Goal: Task Accomplishment & Management: Manage account settings

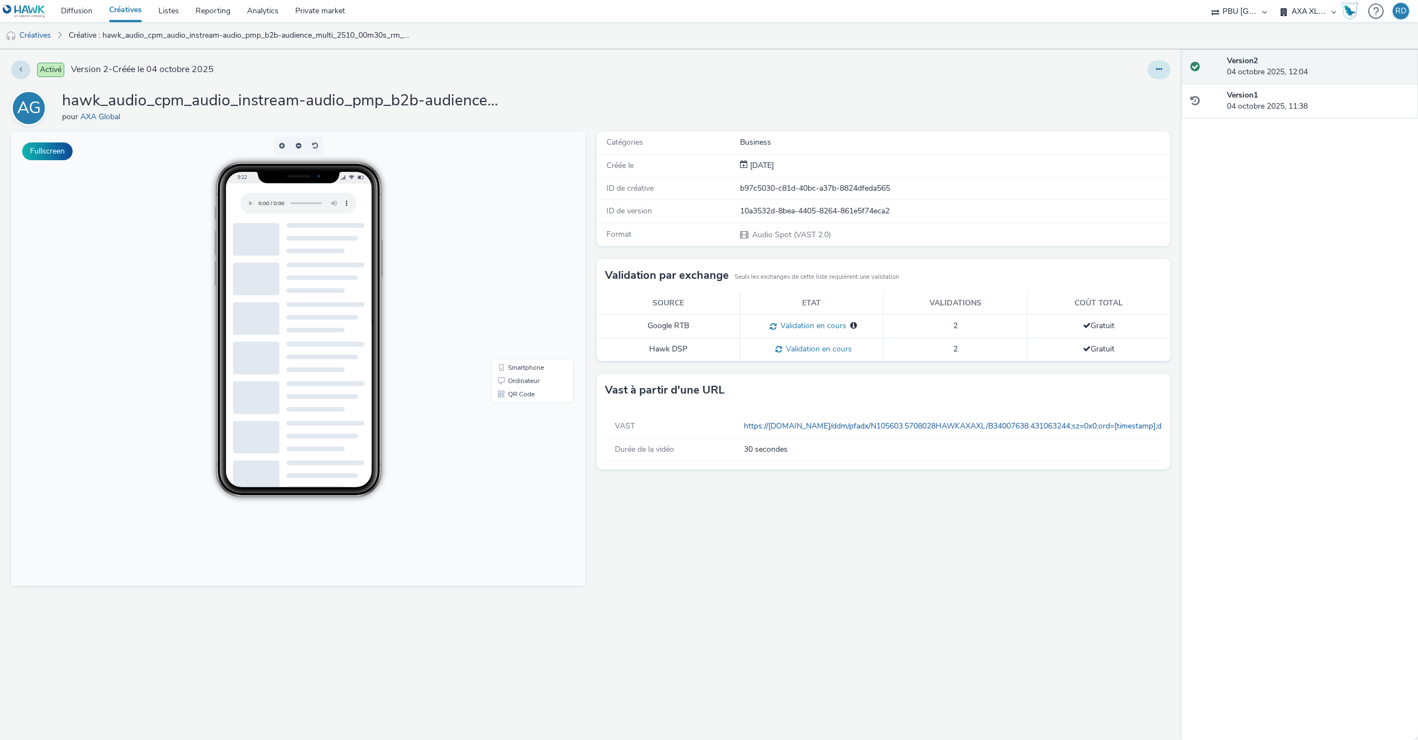
click at [1153, 64] on button at bounding box center [1159, 69] width 23 height 19
click at [1142, 85] on link "Modifier" at bounding box center [1128, 92] width 83 height 22
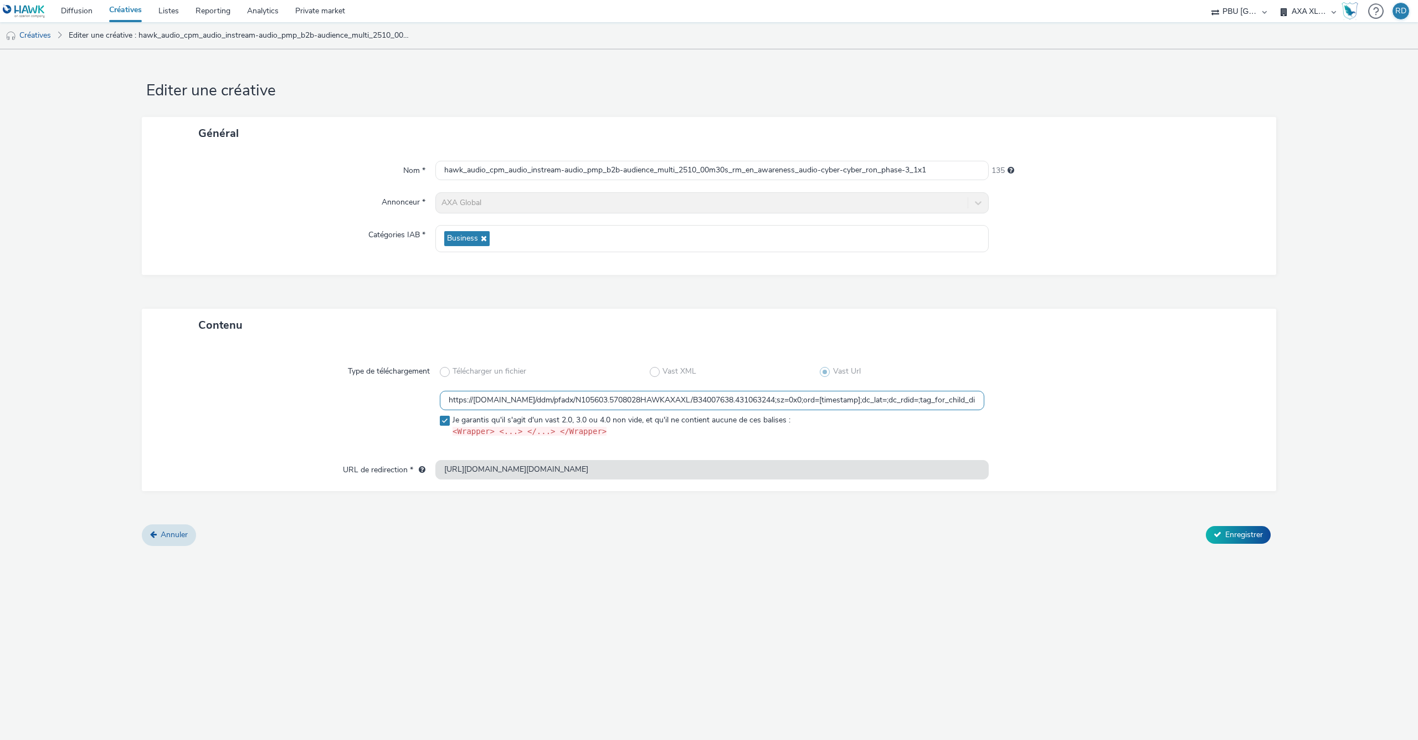
click at [932, 397] on input "https://ad.doubleclick.net/ddm/pfadx/N105603.5708028HAWKAXAXL/B34007638.4310632…" at bounding box center [712, 400] width 545 height 19
click at [170, 538] on span "Annuler" at bounding box center [174, 534] width 27 height 11
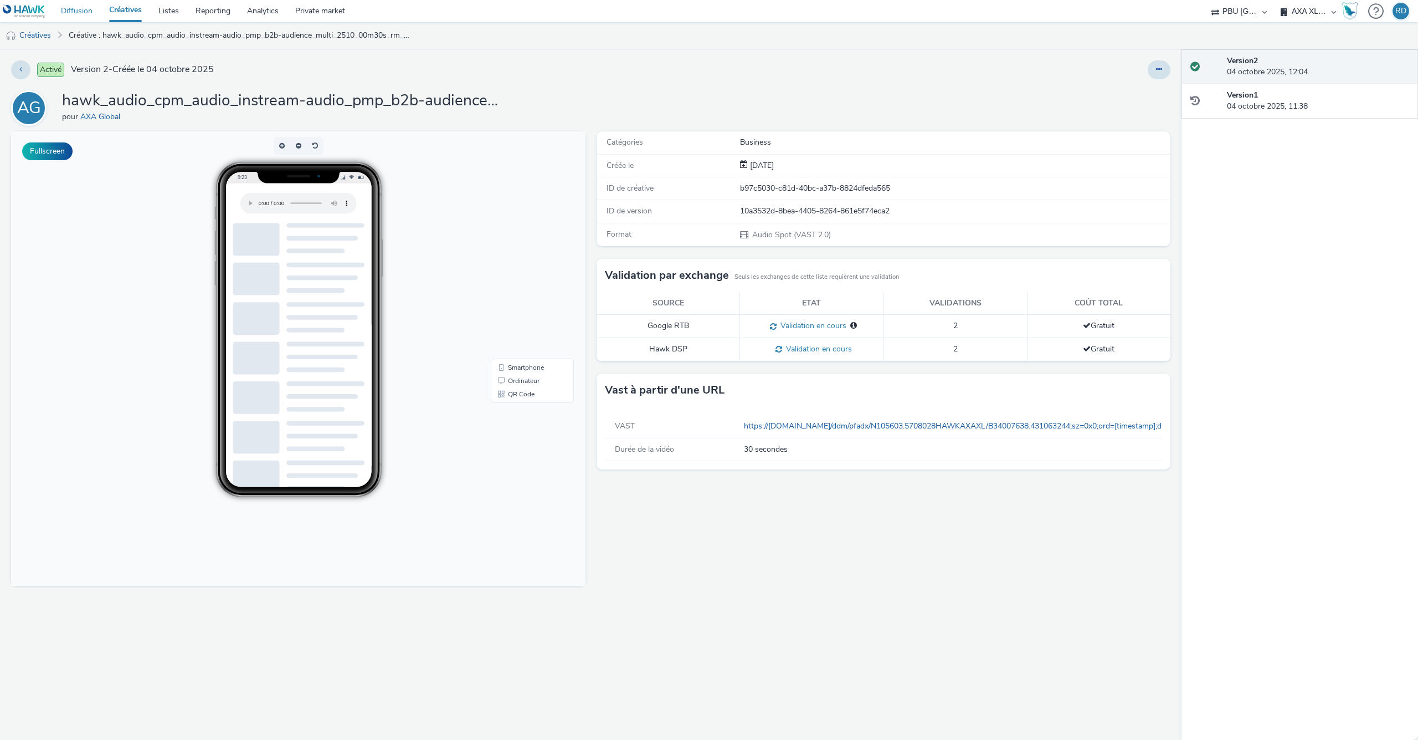
click at [81, 7] on link "Diffusion" at bounding box center [77, 11] width 48 height 22
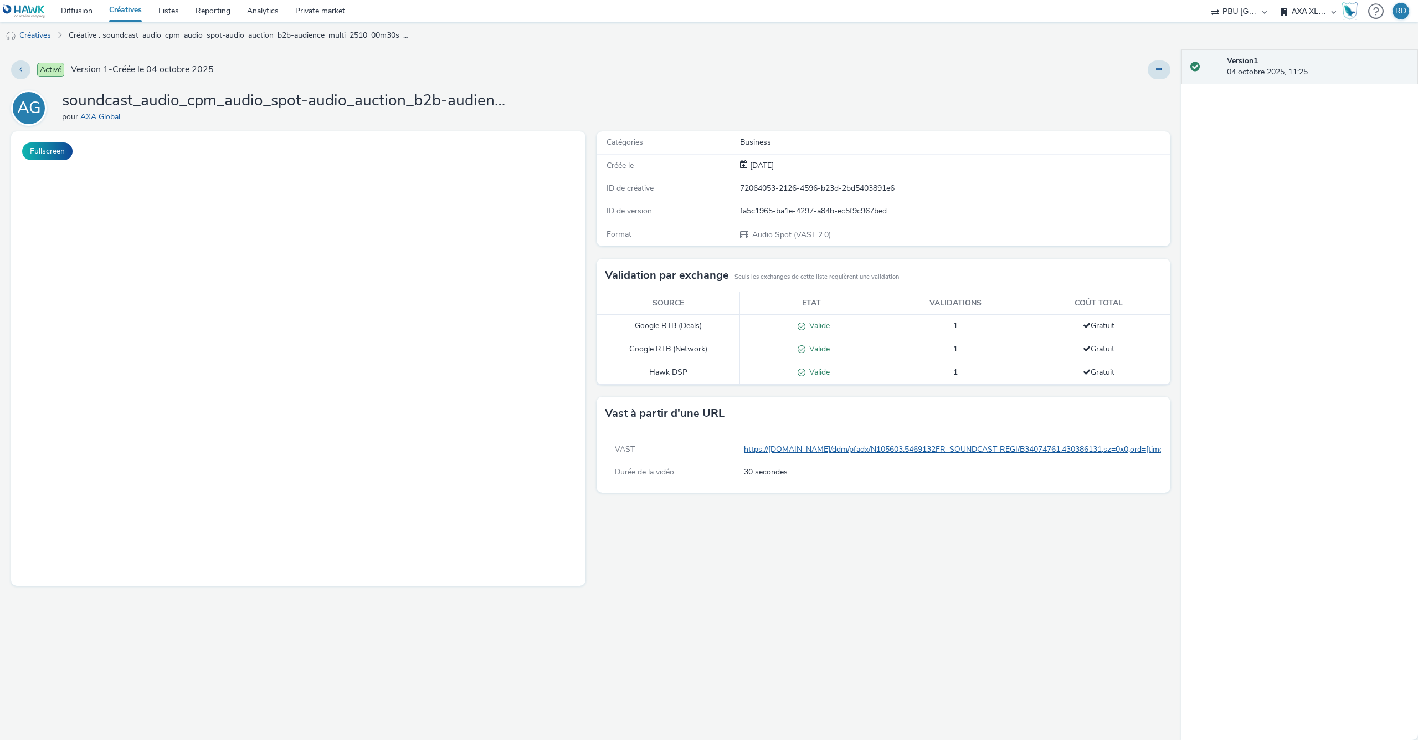
click at [931, 448] on link "https://ad.doubleclick.net/ddm/pfadx/N105603.5469132FR_SOUNDCAST-REGI/B34074761…" at bounding box center [1378, 449] width 1268 height 11
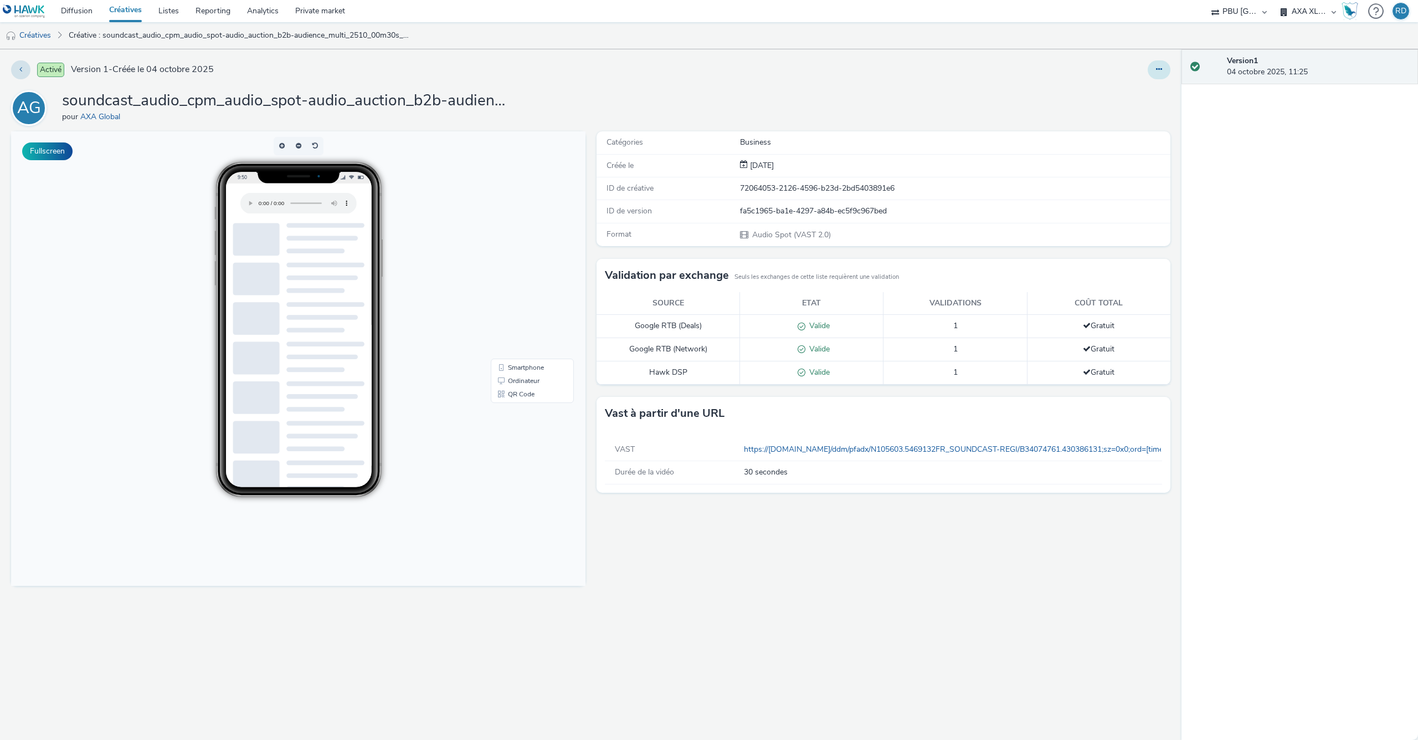
click at [1159, 65] on button at bounding box center [1159, 69] width 23 height 19
click at [1128, 95] on link "Modifier" at bounding box center [1128, 92] width 83 height 22
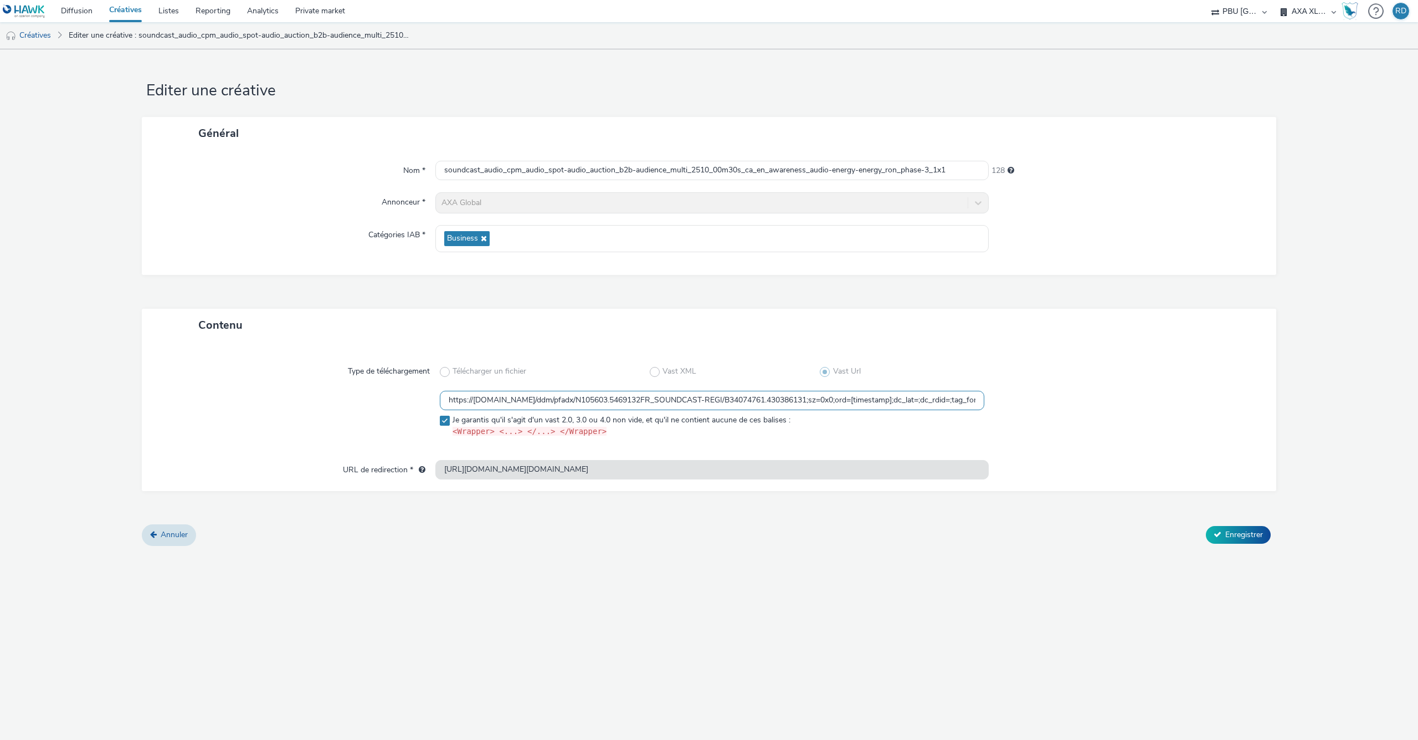
click at [944, 401] on input "https://ad.doubleclick.net/ddm/pfadx/N105603.5469132FR_SOUNDCAST-REGI/B34074761…" at bounding box center [712, 400] width 545 height 19
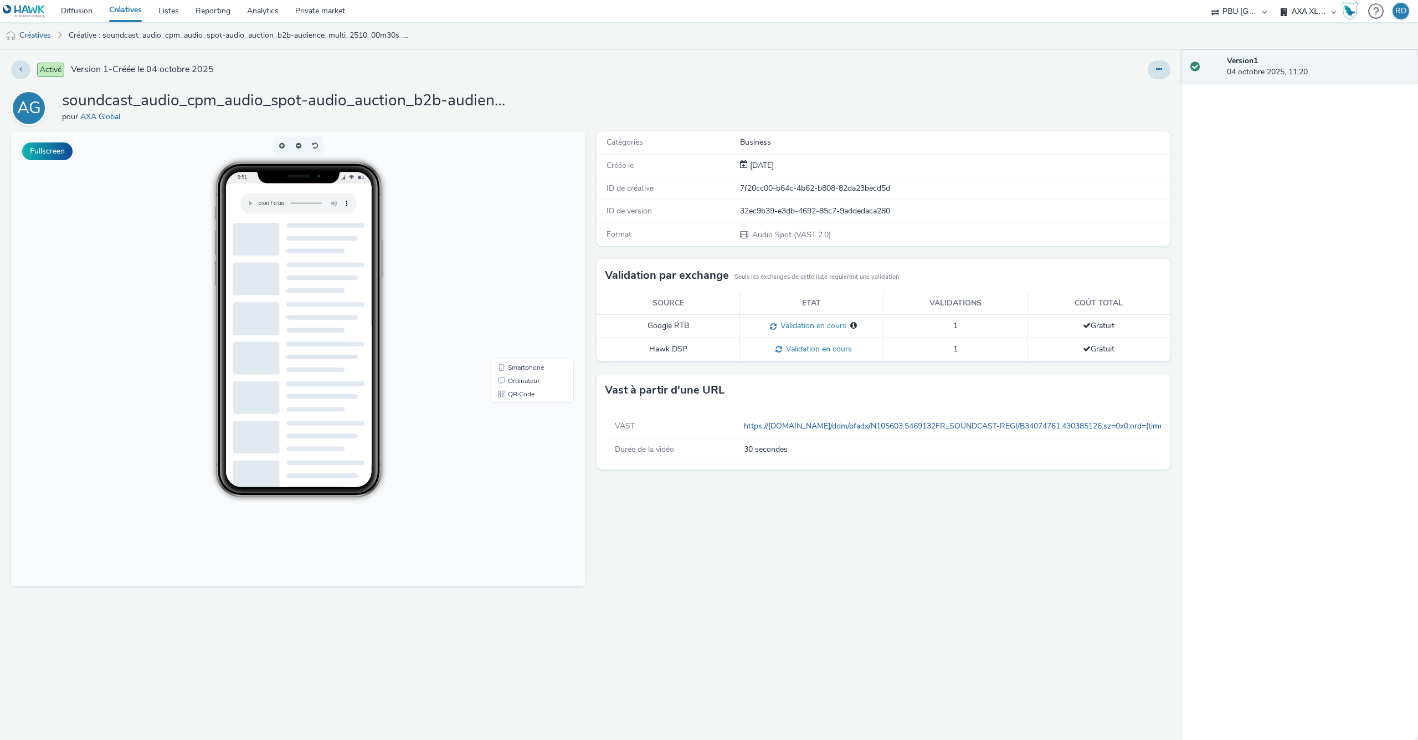
click at [842, 596] on div "Catégories Business Créée le 04 oct. 2025 ID de créative 7f20cc00-b64c-4b62-b80…" at bounding box center [881, 435] width 580 height 608
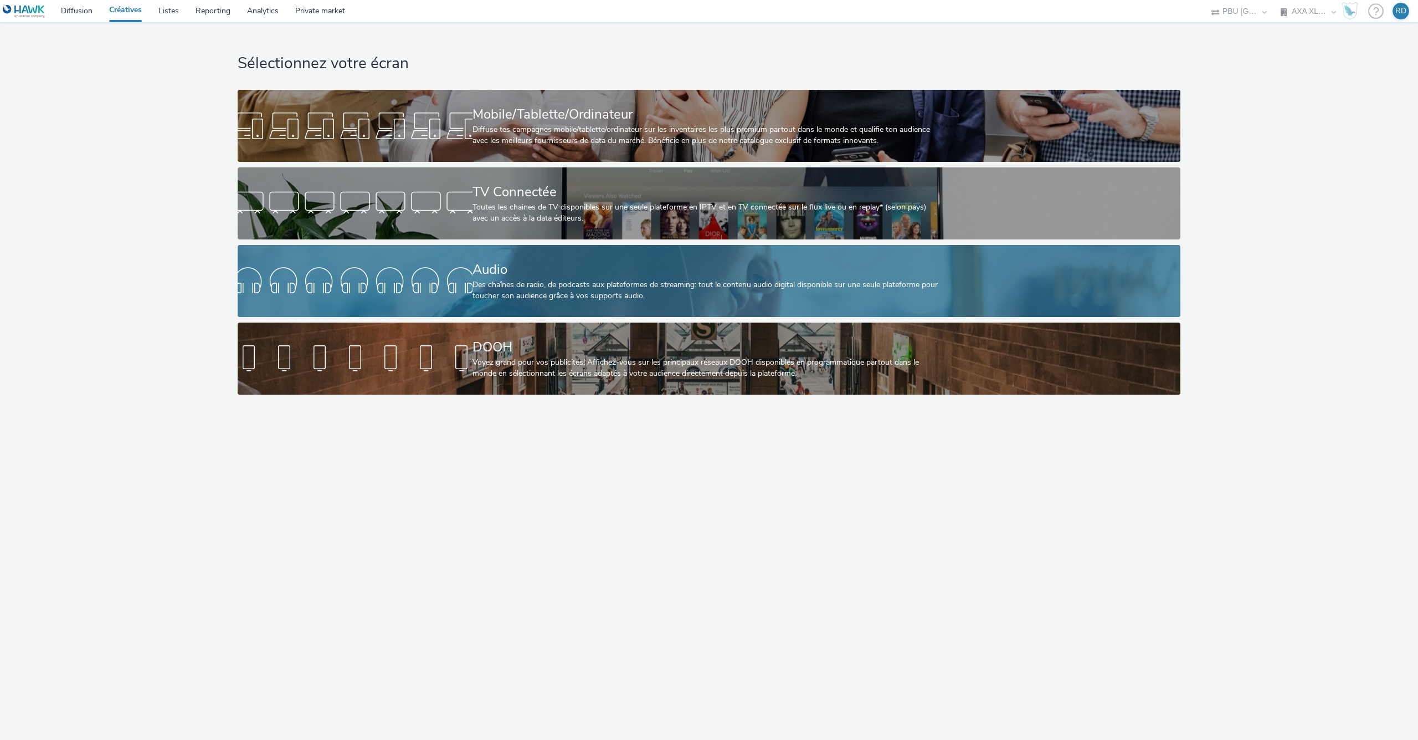
click at [505, 307] on div "Audio Des chaînes de radio, de podcasts aux plateformes de streaming: tout le c…" at bounding box center [707, 281] width 469 height 72
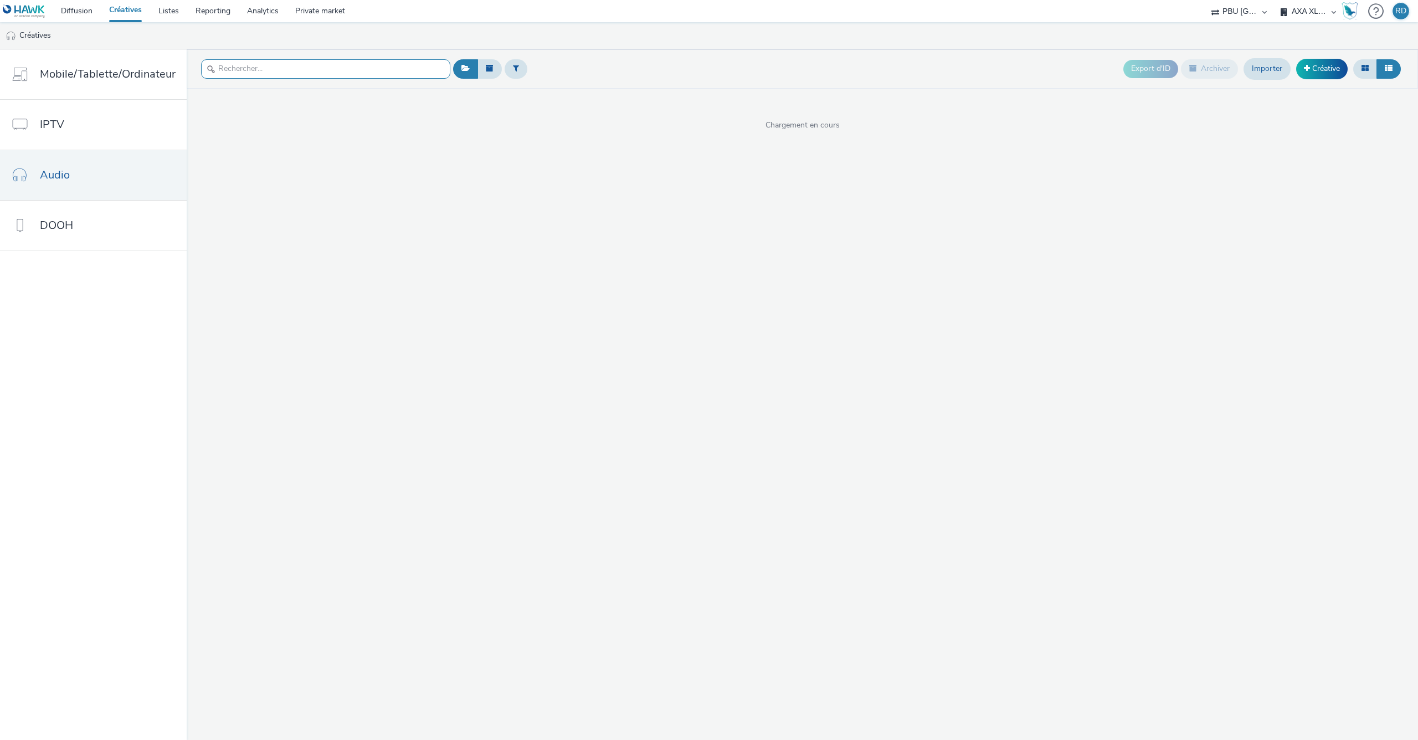
click at [338, 68] on input "text" at bounding box center [325, 68] width 249 height 19
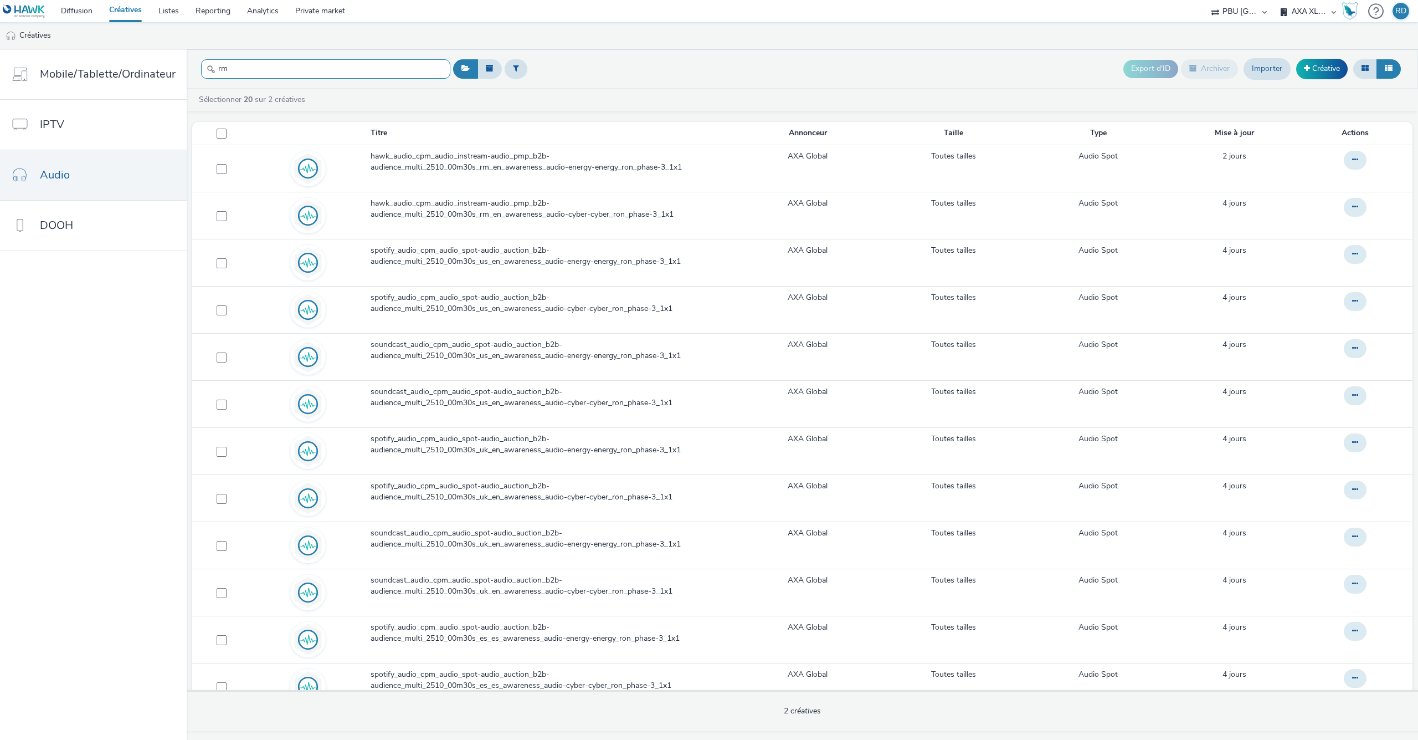
type input "rm"
click at [367, 80] on div "rm" at bounding box center [325, 68] width 249 height 27
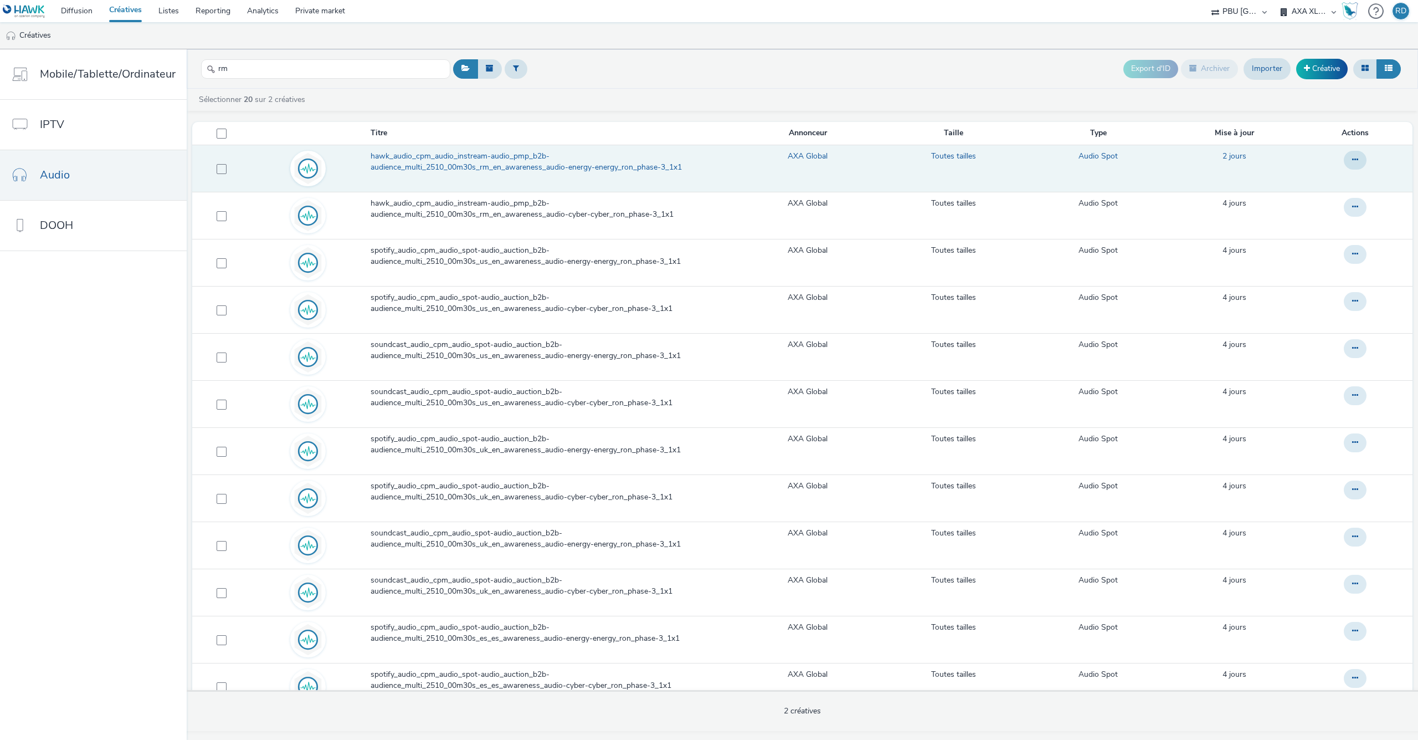
click at [477, 171] on span "hawk_audio_cpm_audio_instream-audio_pmp_b2b-audience_multi_2510_00m30s_rm_en_aw…" at bounding box center [552, 162] width 363 height 23
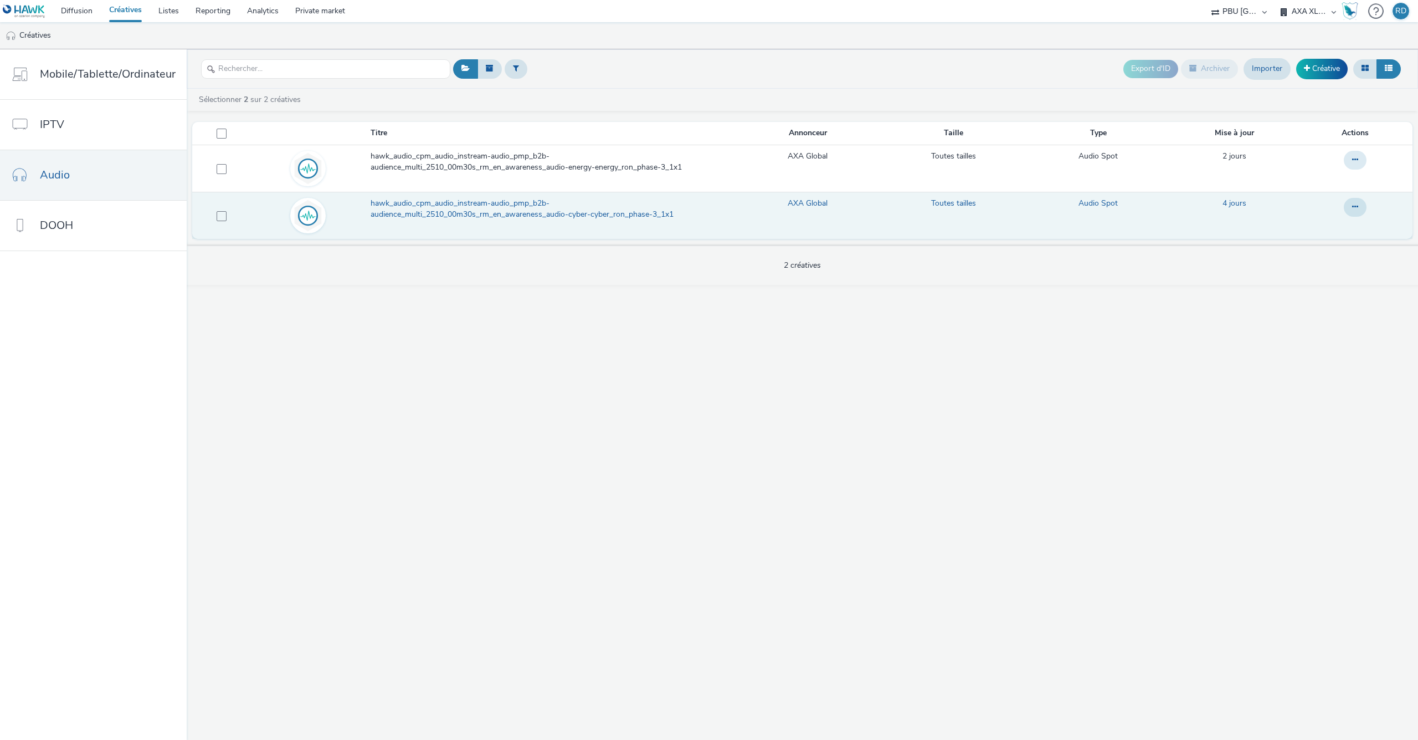
click at [429, 222] on link "hawk_audio_cpm_audio_instream-audio_pmp_b2b-audience_multi_2510_00m30s_rm_en_aw…" at bounding box center [554, 212] width 367 height 28
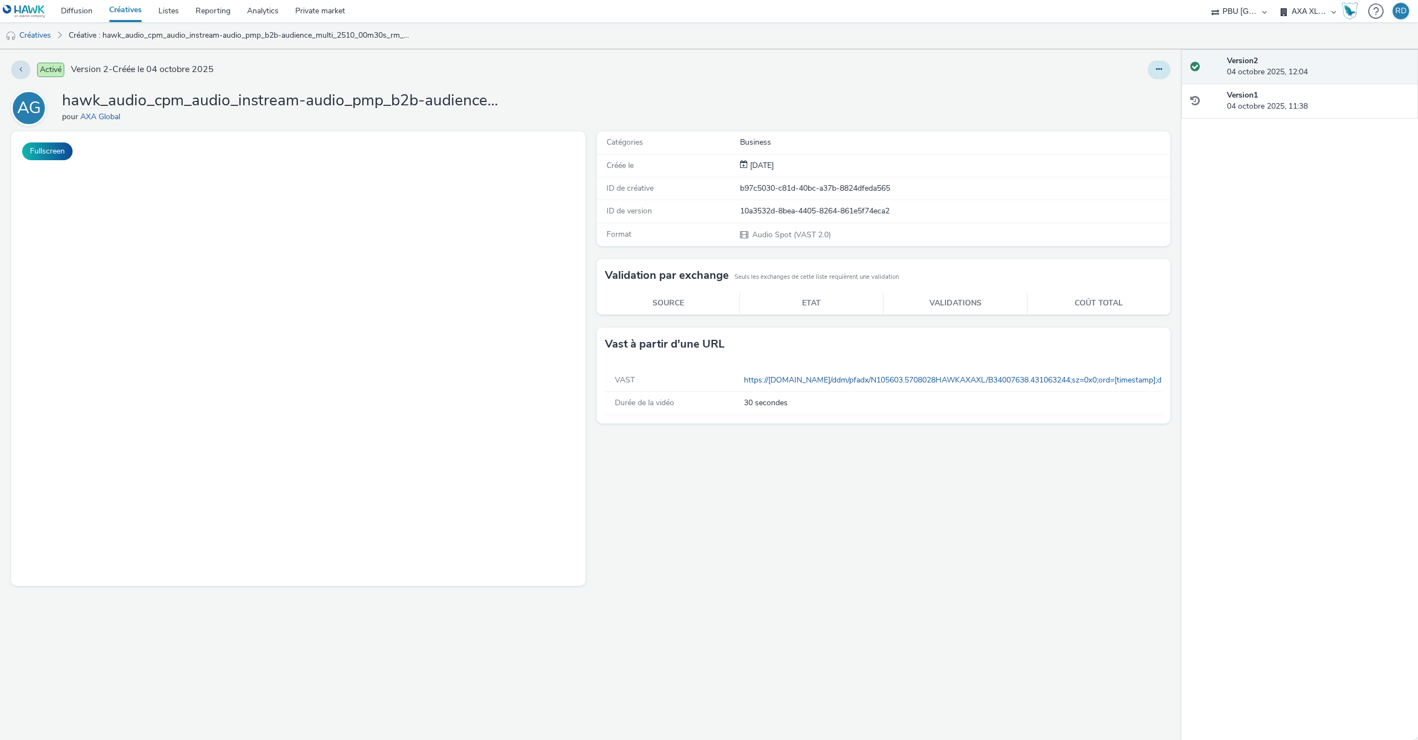
click at [1160, 66] on icon at bounding box center [1159, 69] width 6 height 8
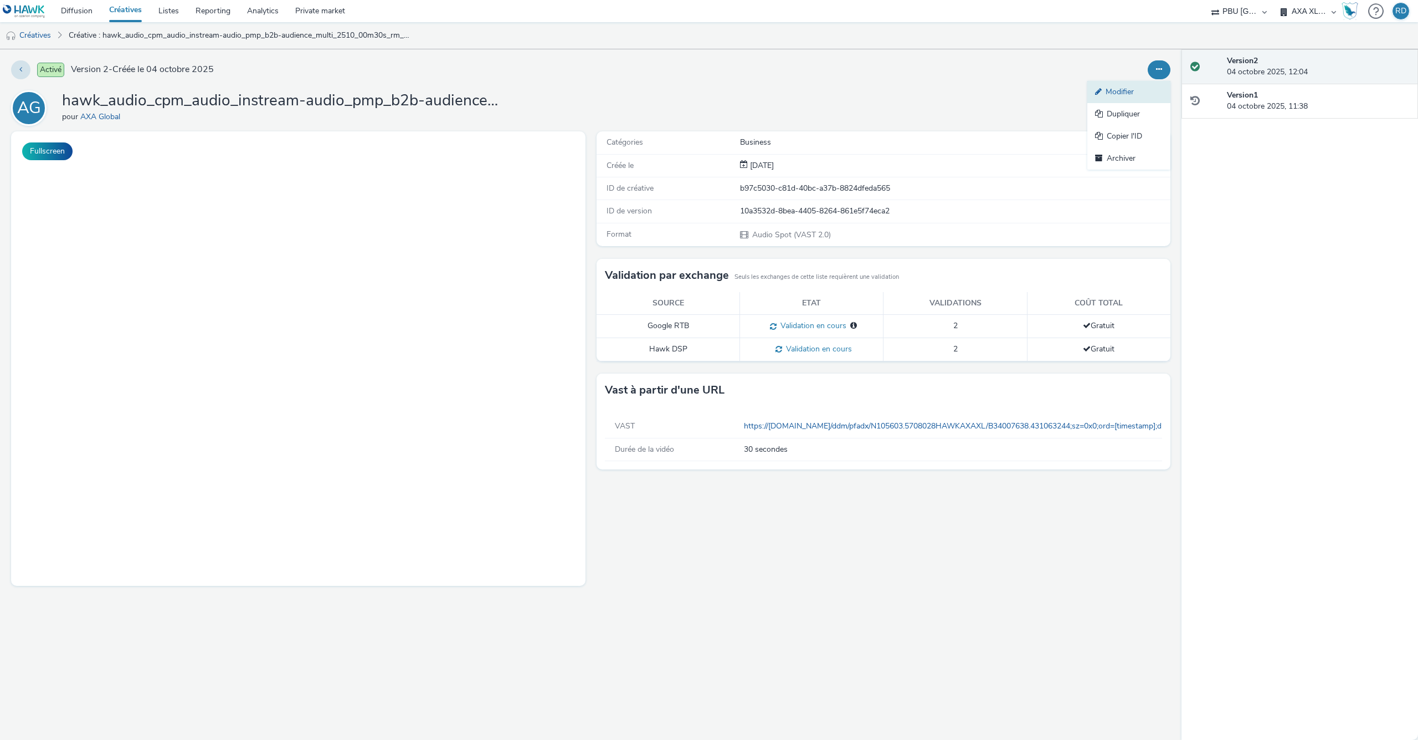
click at [1128, 93] on link "Modifier" at bounding box center [1128, 92] width 83 height 22
click at [81, 12] on link "Diffusion" at bounding box center [77, 11] width 48 height 22
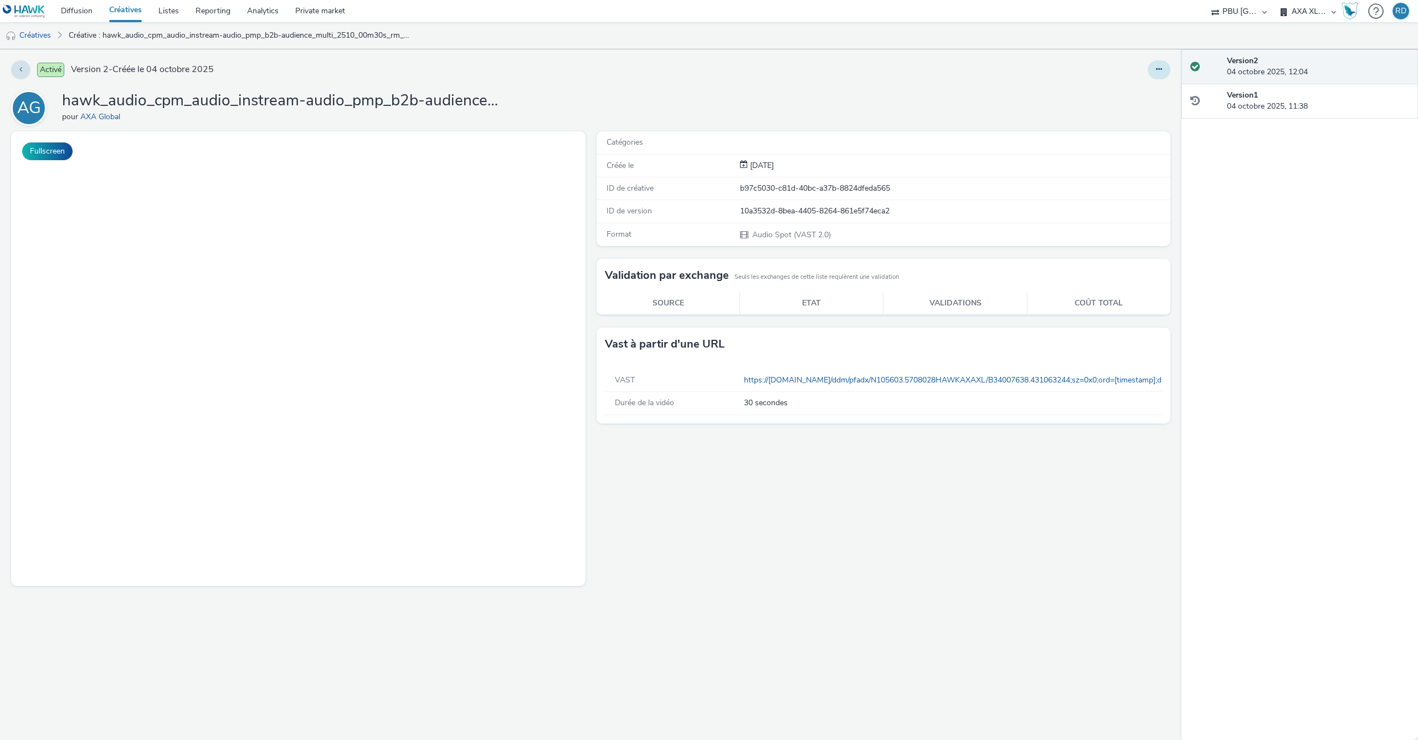
click at [1168, 71] on button at bounding box center [1159, 69] width 23 height 19
click at [1124, 95] on link "Modifier" at bounding box center [1128, 92] width 83 height 22
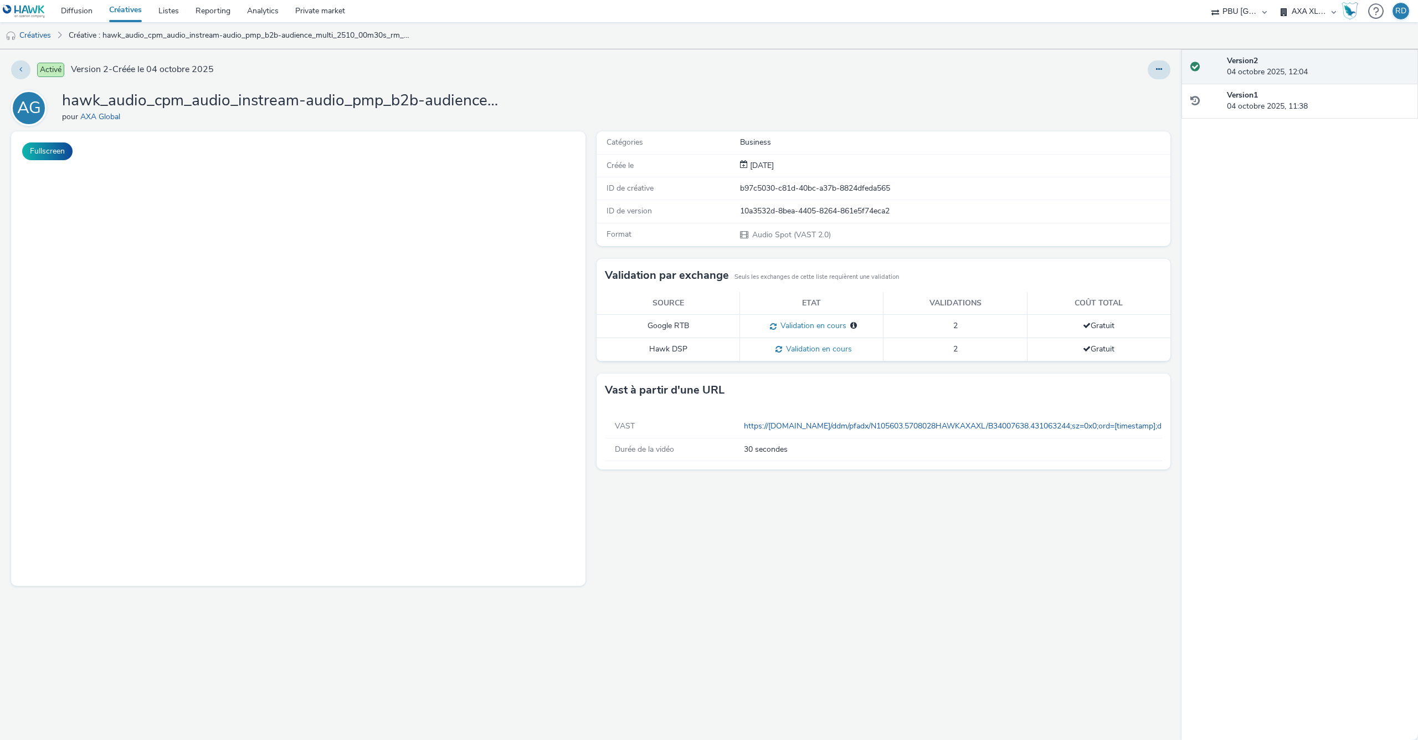
click at [774, 322] on span at bounding box center [771, 325] width 11 height 11
click at [774, 324] on span at bounding box center [771, 325] width 11 height 11
